Goal: Information Seeking & Learning: Learn about a topic

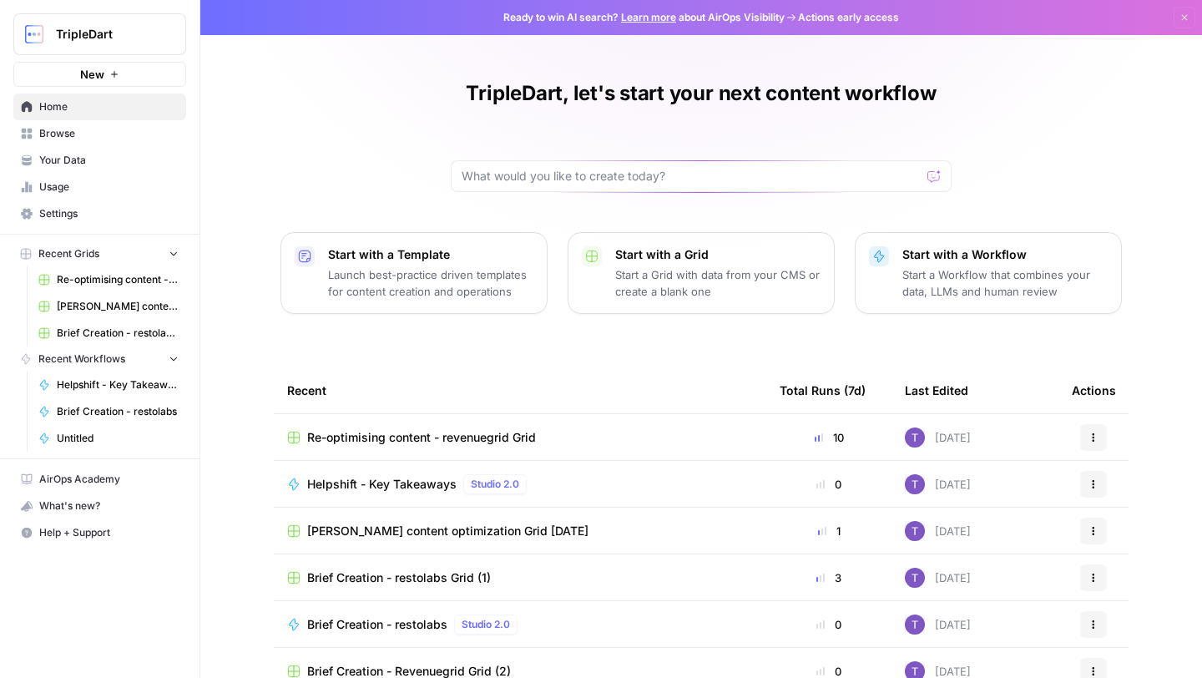
click at [147, 132] on span "Browse" at bounding box center [108, 133] width 139 height 15
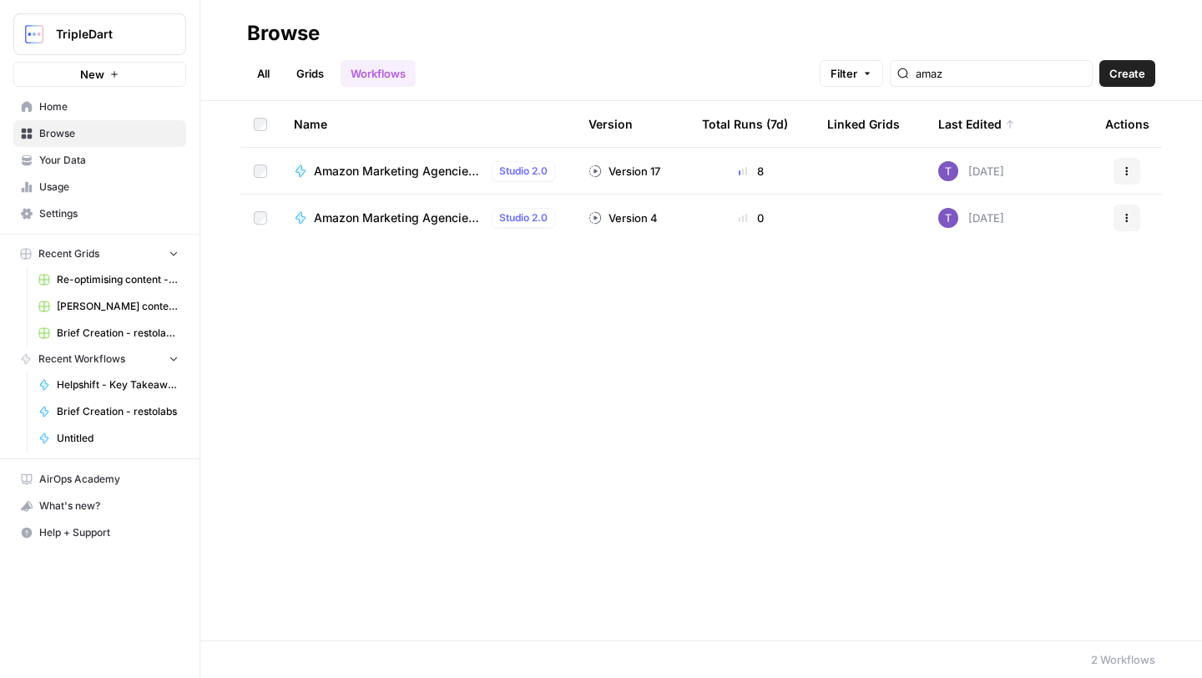
click at [153, 117] on link "Home" at bounding box center [99, 107] width 173 height 27
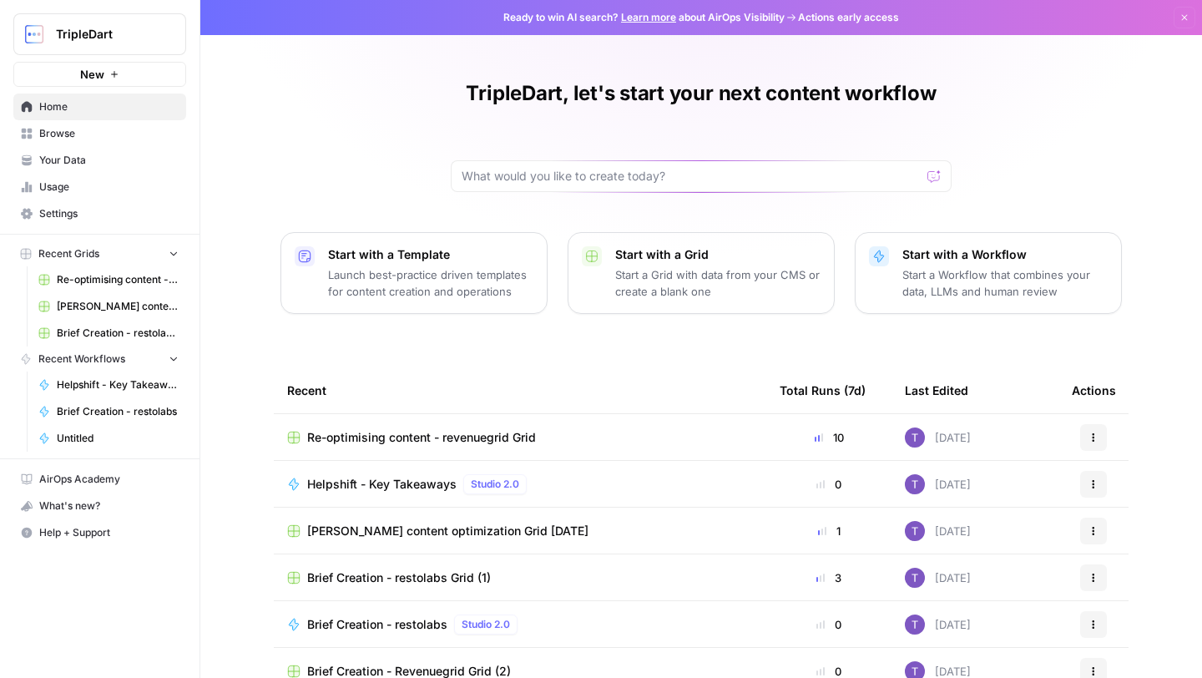
click at [140, 134] on span "Browse" at bounding box center [108, 133] width 139 height 15
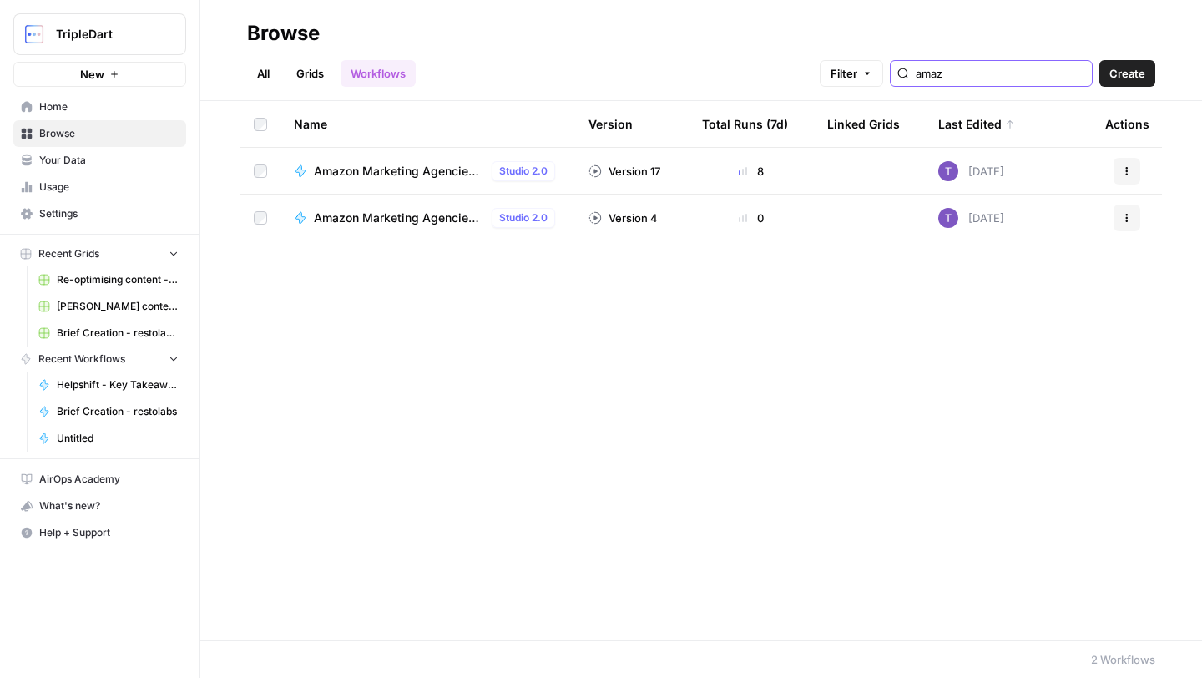
click at [1026, 75] on input "amaz" at bounding box center [1000, 73] width 169 height 17
type input "competitor"
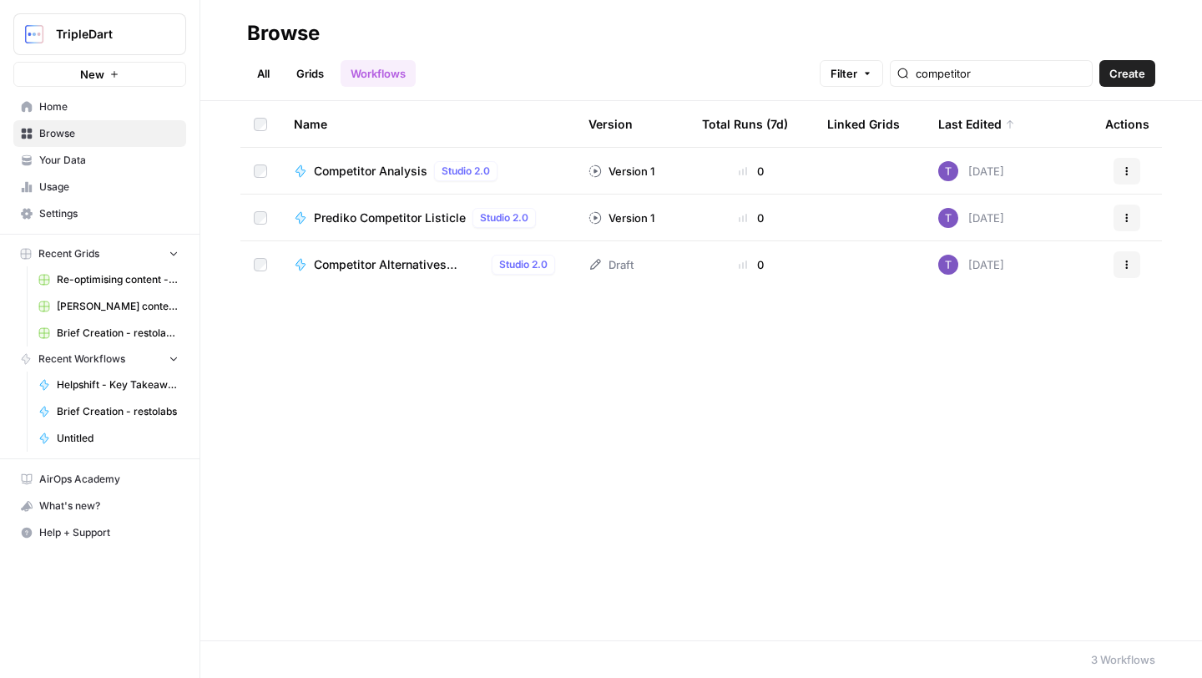
click at [417, 260] on span "Competitor Alternatives Listicle" at bounding box center [399, 264] width 171 height 17
click at [1040, 72] on input "competitor" at bounding box center [1000, 73] width 169 height 17
type input "vs"
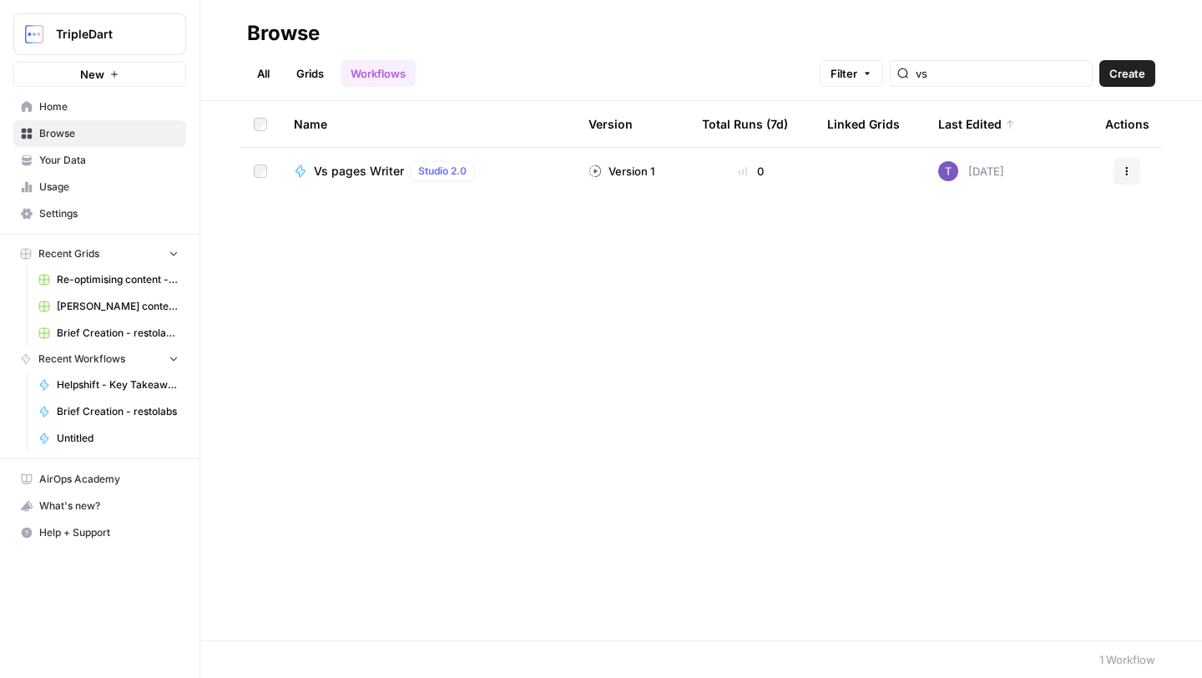
click at [373, 171] on span "Vs pages Writer" at bounding box center [359, 171] width 90 height 17
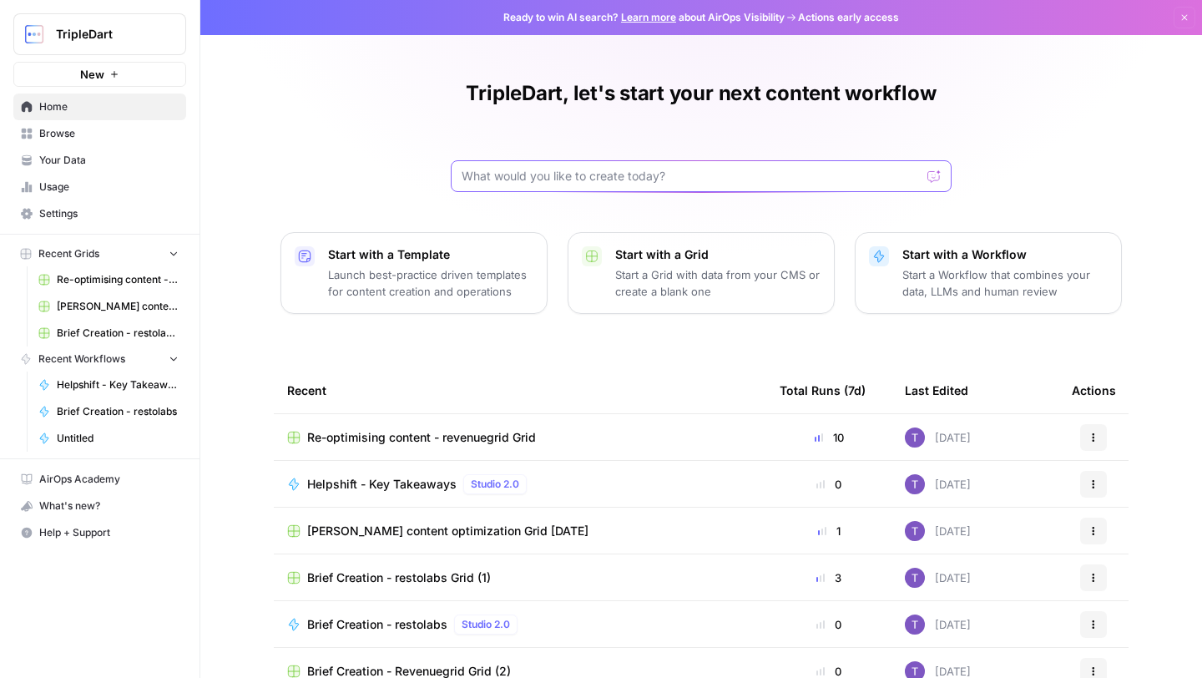
click at [754, 170] on input "text" at bounding box center [691, 176] width 459 height 17
type input "vs pages"
click button "Send" at bounding box center [935, 176] width 22 height 22
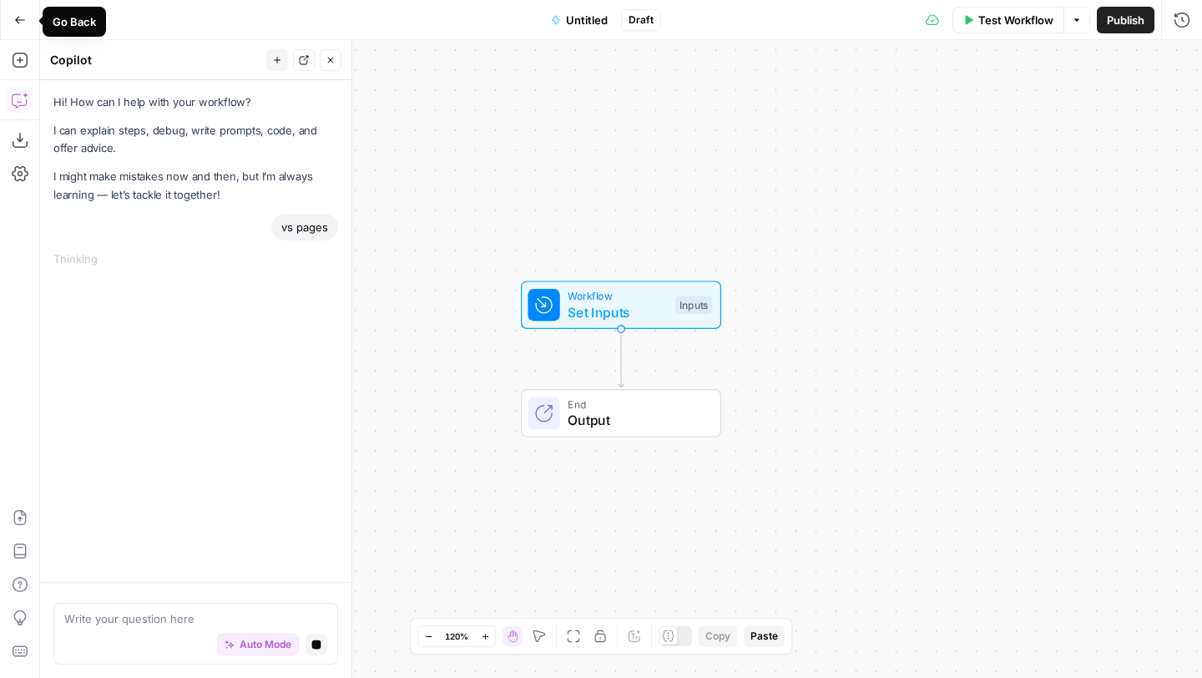
click at [20, 30] on button "Go Back" at bounding box center [20, 20] width 30 height 30
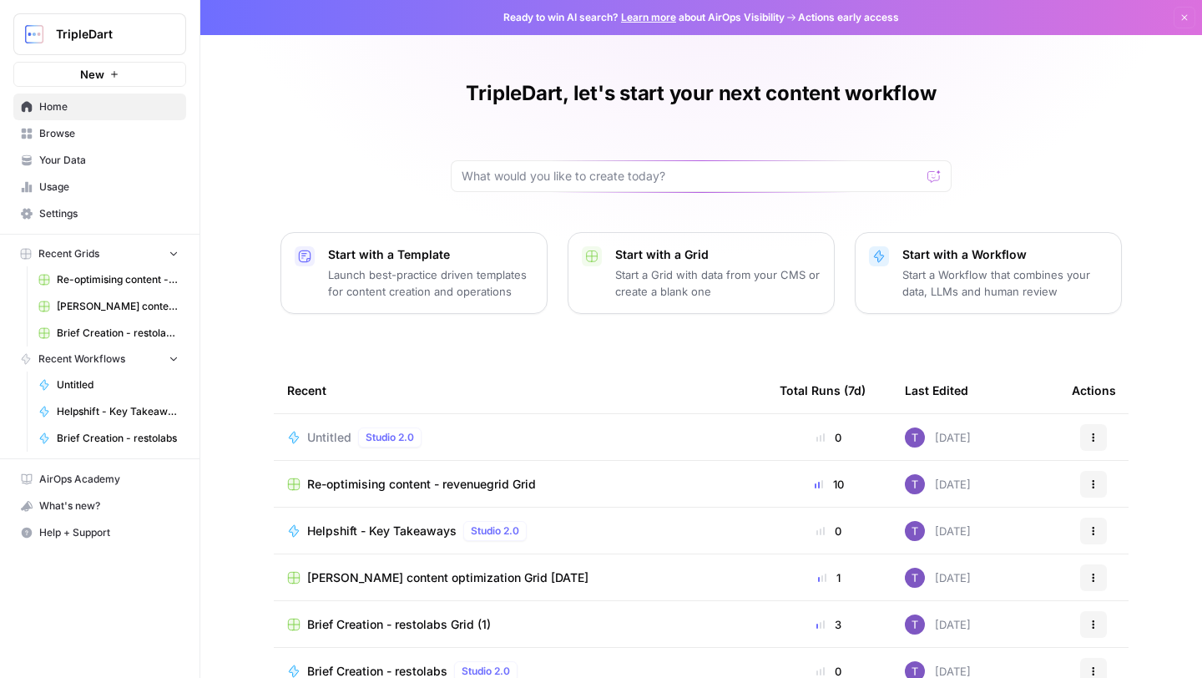
click at [81, 126] on span "Browse" at bounding box center [108, 133] width 139 height 15
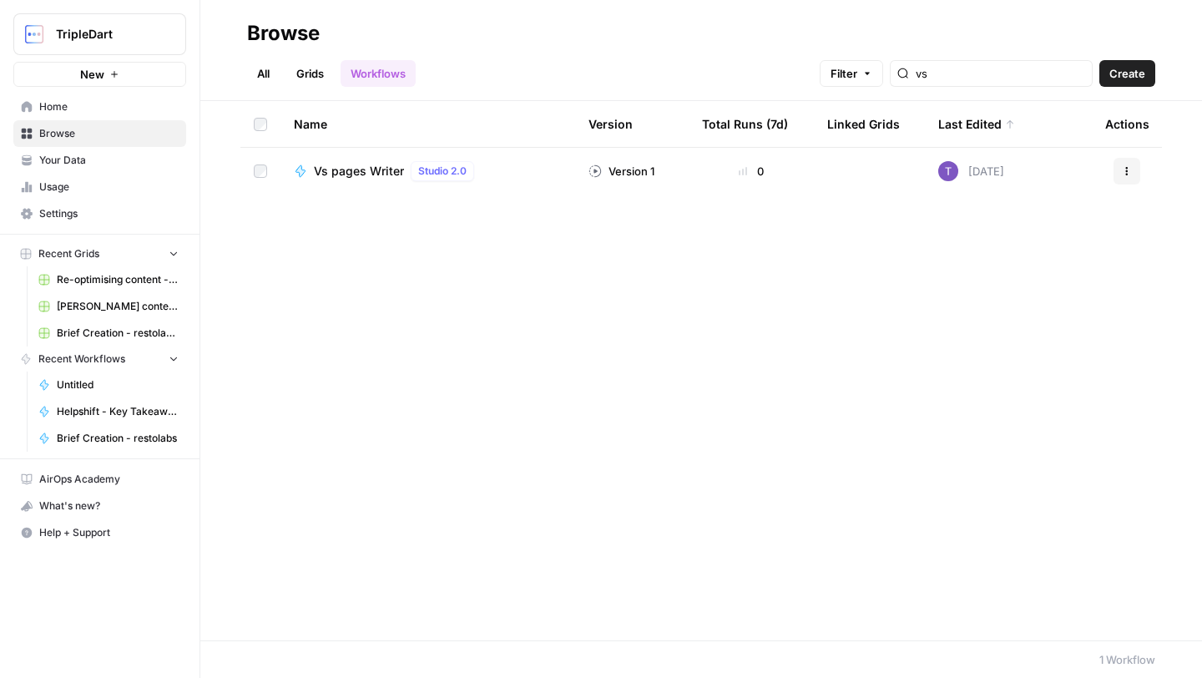
click at [367, 162] on div "Vs pages Writer Studio 2.0" at bounding box center [397, 171] width 167 height 20
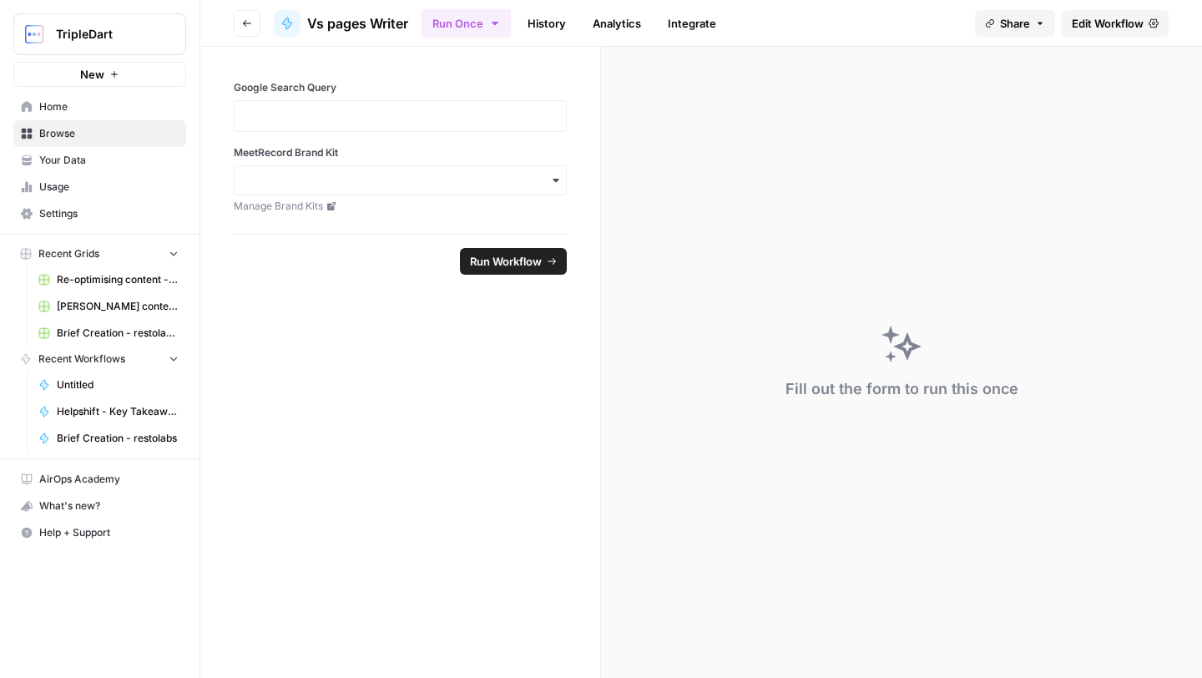
click at [1114, 28] on span "Edit Workflow" at bounding box center [1108, 23] width 72 height 17
